Goal: Information Seeking & Learning: Check status

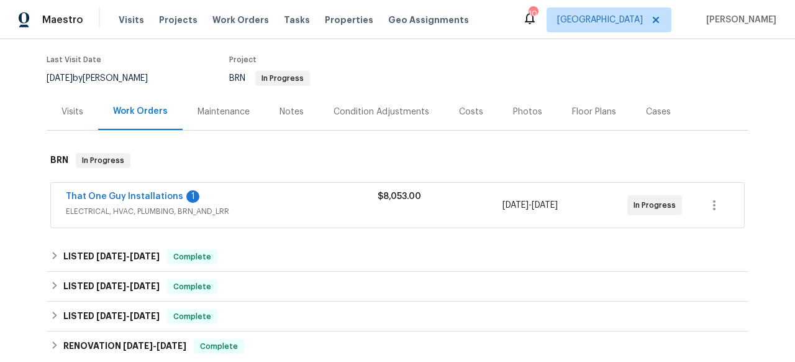
scroll to position [145, 0]
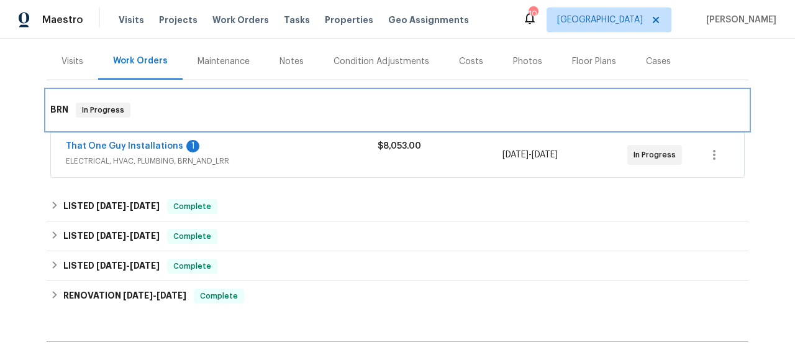
click at [134, 127] on div "BRN In Progress" at bounding box center [398, 110] width 702 height 40
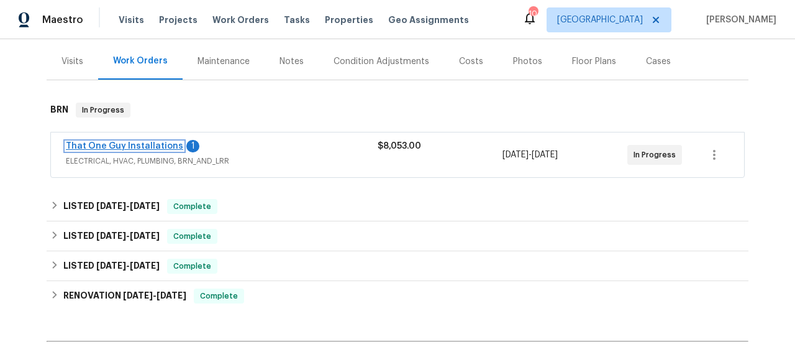
click at [134, 147] on link "That One Guy Installations" at bounding box center [124, 146] width 117 height 9
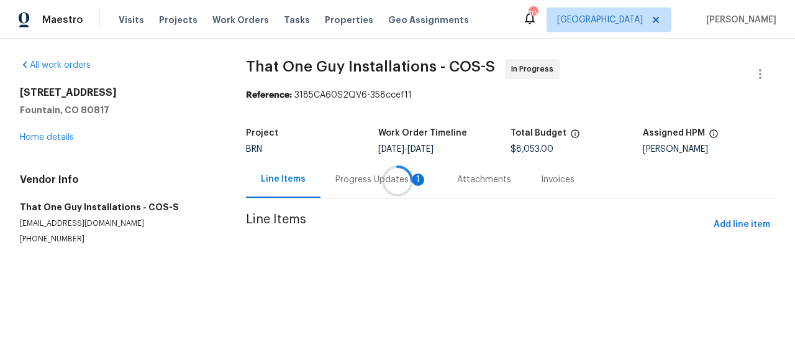
click at [347, 188] on div at bounding box center [397, 181] width 795 height 362
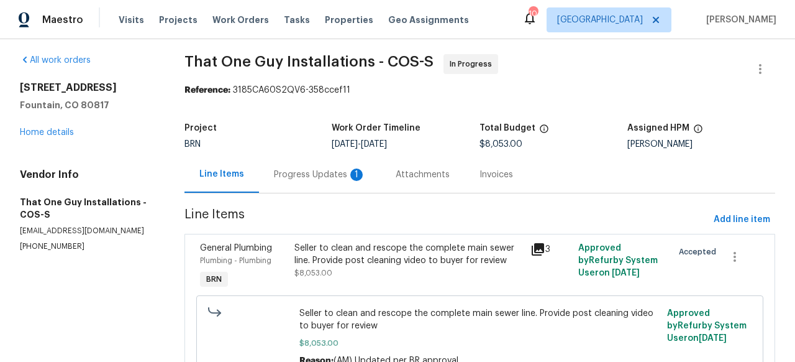
click at [307, 181] on div "Progress Updates 1" at bounding box center [320, 174] width 122 height 37
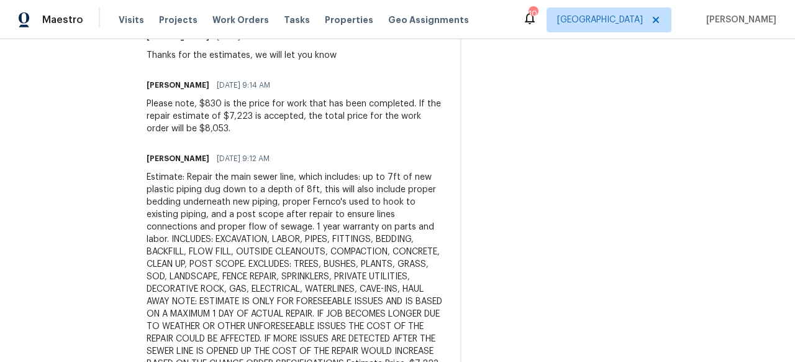
scroll to position [823, 0]
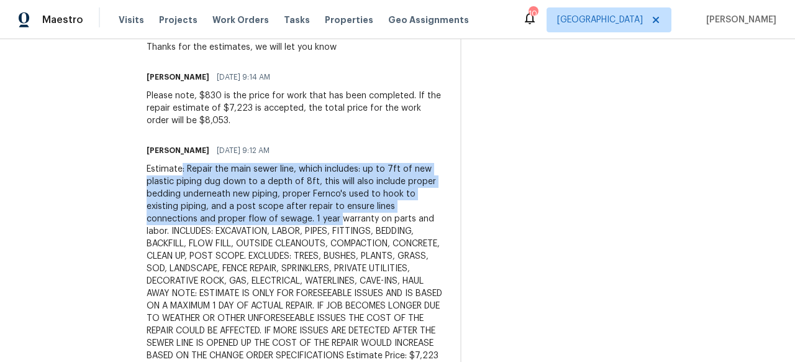
drag, startPoint x: 155, startPoint y: 142, endPoint x: 246, endPoint y: 194, distance: 104.6
click at [246, 194] on div "Estimate: Repair the main sewer line, which includes: up to 7ft of new plastic …" at bounding box center [296, 262] width 299 height 199
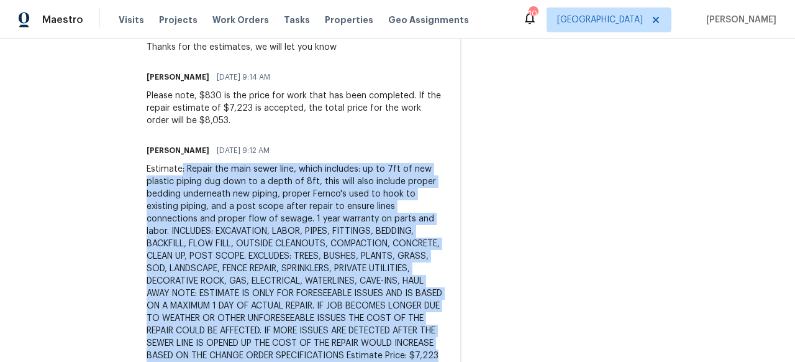
click at [332, 337] on div "Trade Partner Updates [PERSON_NAME] [DATE] 11:12 AM Response Requested Hello - …" at bounding box center [296, 312] width 299 height 1426
copy div ": Repair the main sewer line, which includes: up to 7ft of new plastic piping d…"
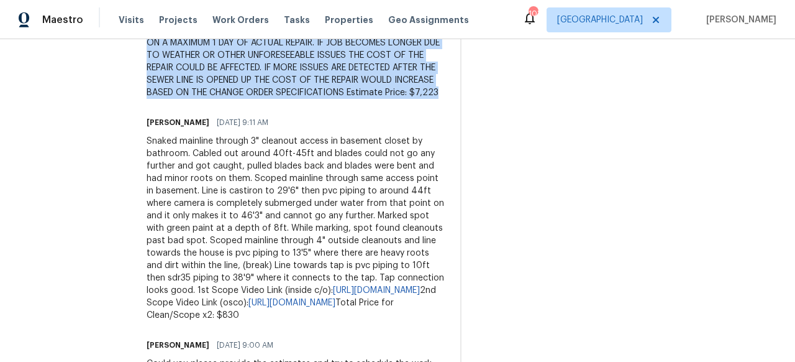
scroll to position [1087, 0]
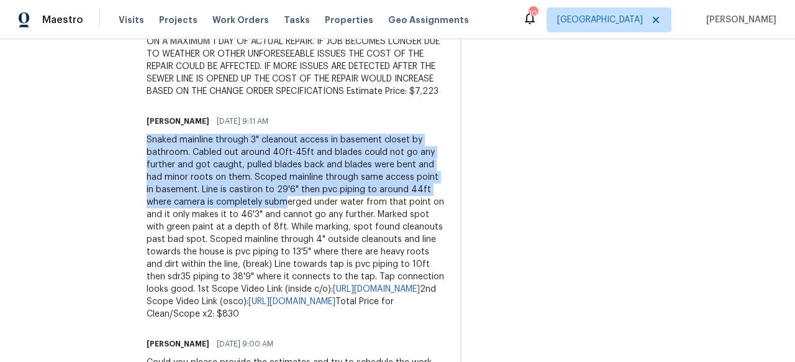
drag, startPoint x: 121, startPoint y: 116, endPoint x: 237, endPoint y: 181, distance: 133.2
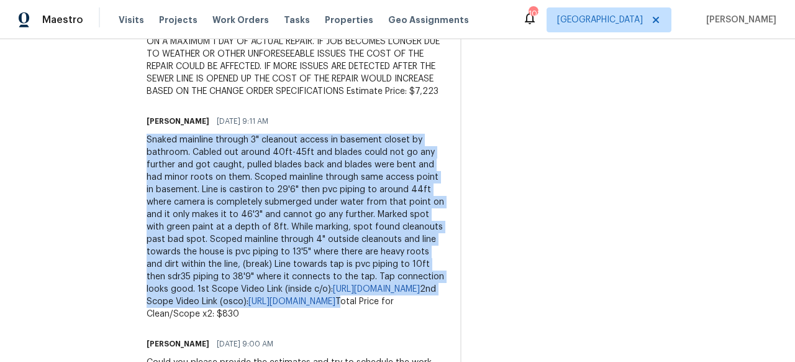
click at [219, 289] on div "Snaked mainline through 3" cleanout access in basement closet by bathroom. Cabl…" at bounding box center [296, 227] width 299 height 186
copy div "Snaked mainline through 3" cleanout access in basement closet by bathroom. Cabl…"
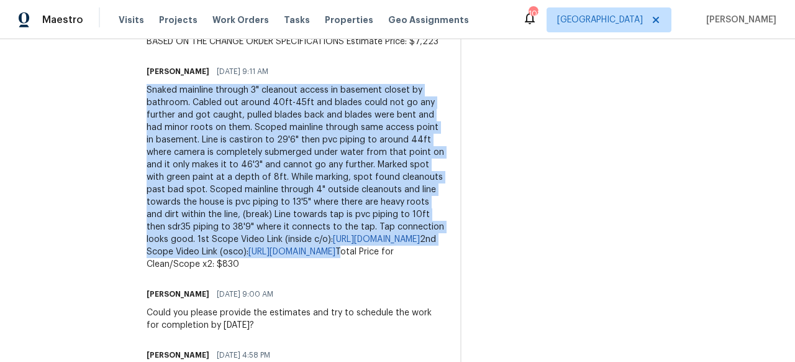
scroll to position [1134, 0]
